Goal: Transaction & Acquisition: Book appointment/travel/reservation

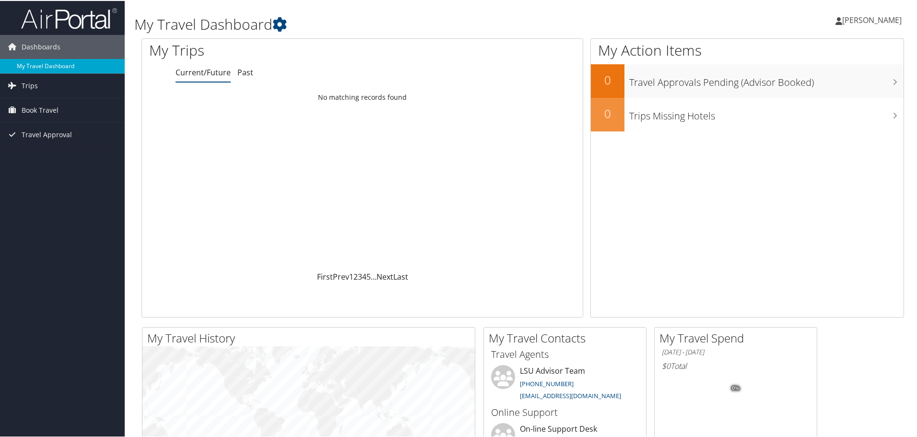
click at [63, 69] on link "My Travel Dashboard" at bounding box center [62, 65] width 125 height 14
click at [52, 108] on span "Book Travel" at bounding box center [40, 109] width 37 height 24
click at [34, 109] on span "Book Travel" at bounding box center [40, 109] width 37 height 24
click at [47, 138] on link "Book/Manage Online Trips" at bounding box center [62, 143] width 125 height 14
